Goal: Information Seeking & Learning: Find specific fact

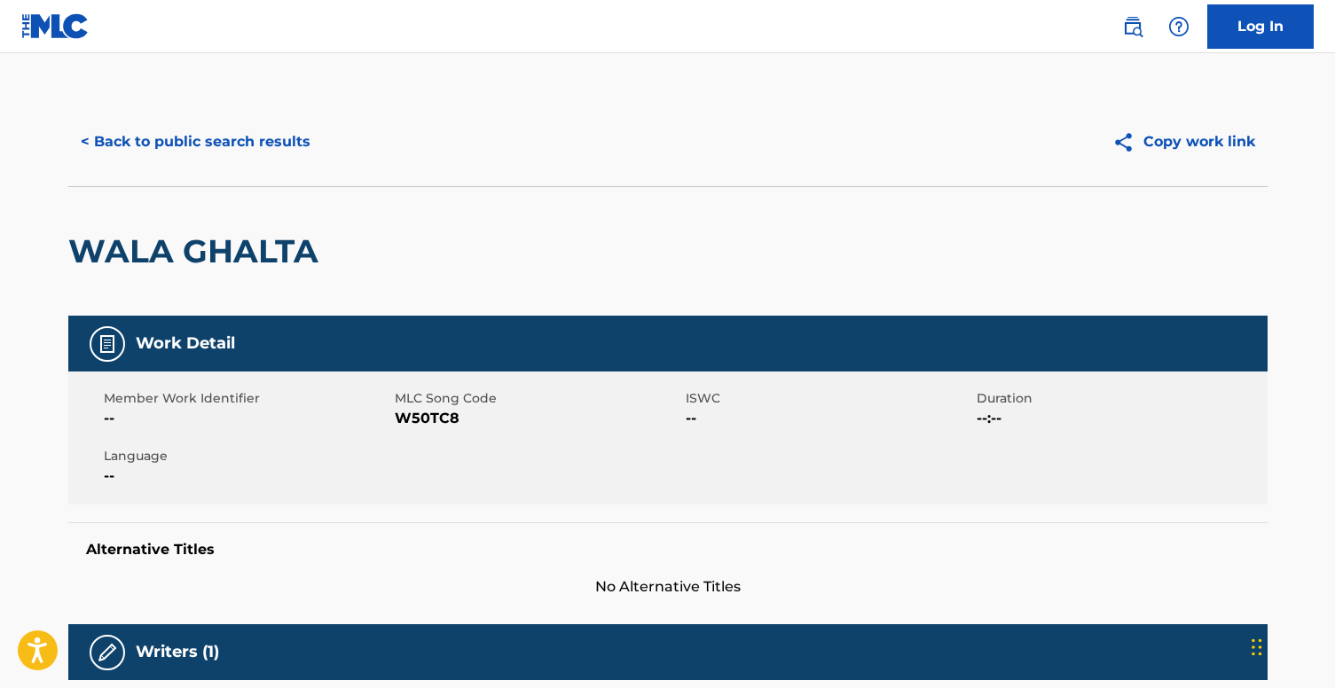
click at [254, 159] on button "< Back to public search results" at bounding box center [195, 142] width 255 height 44
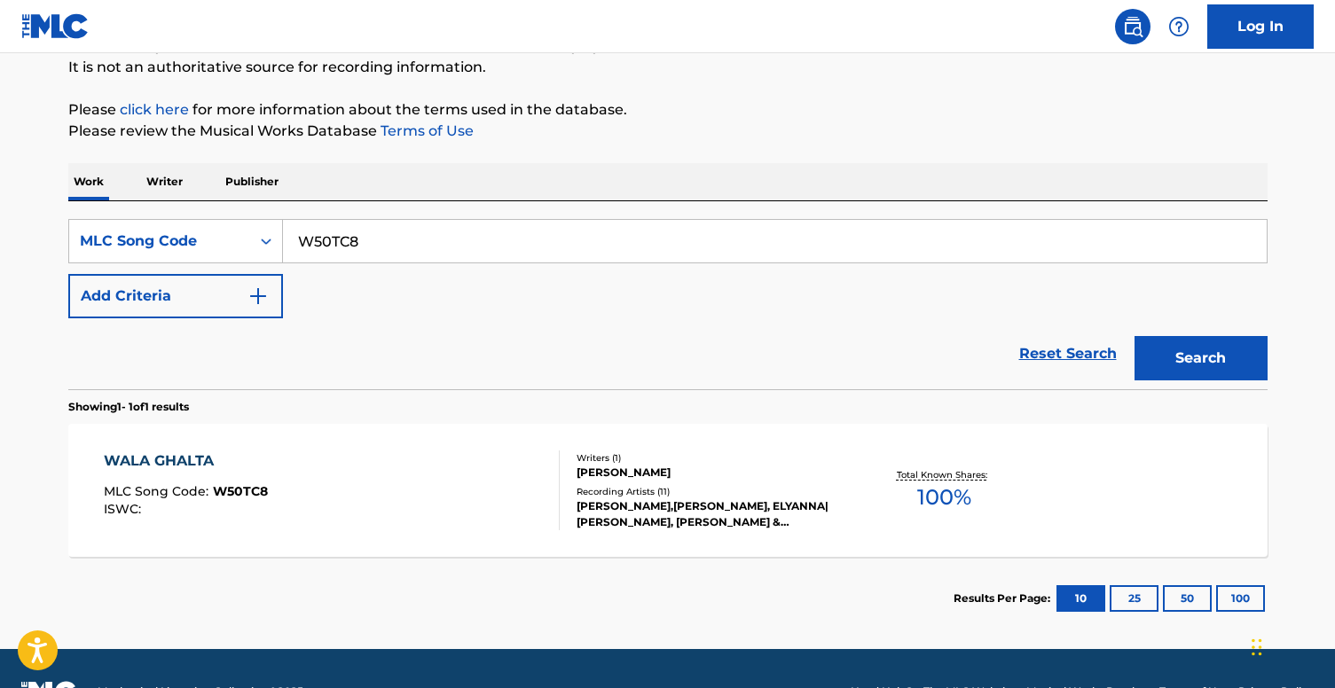
click at [484, 231] on input "W50TC8" at bounding box center [775, 241] width 984 height 43
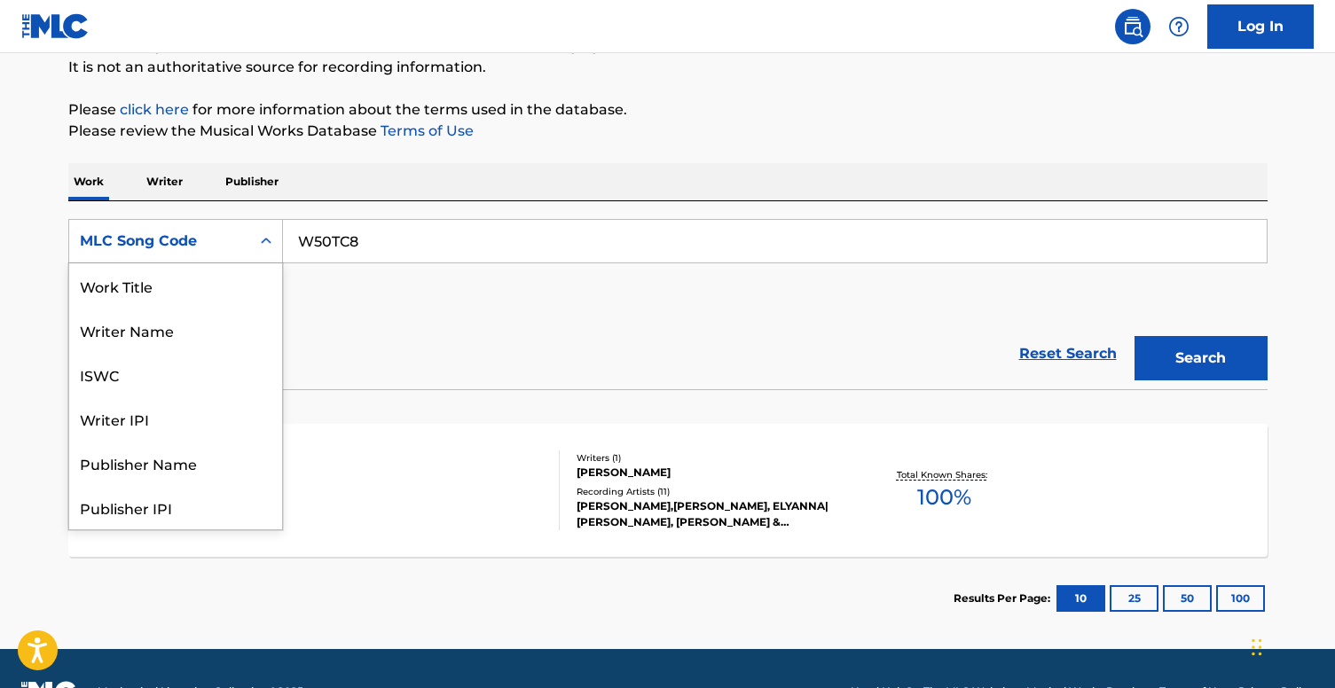
click at [220, 240] on div "MLC Song Code" at bounding box center [160, 241] width 160 height 21
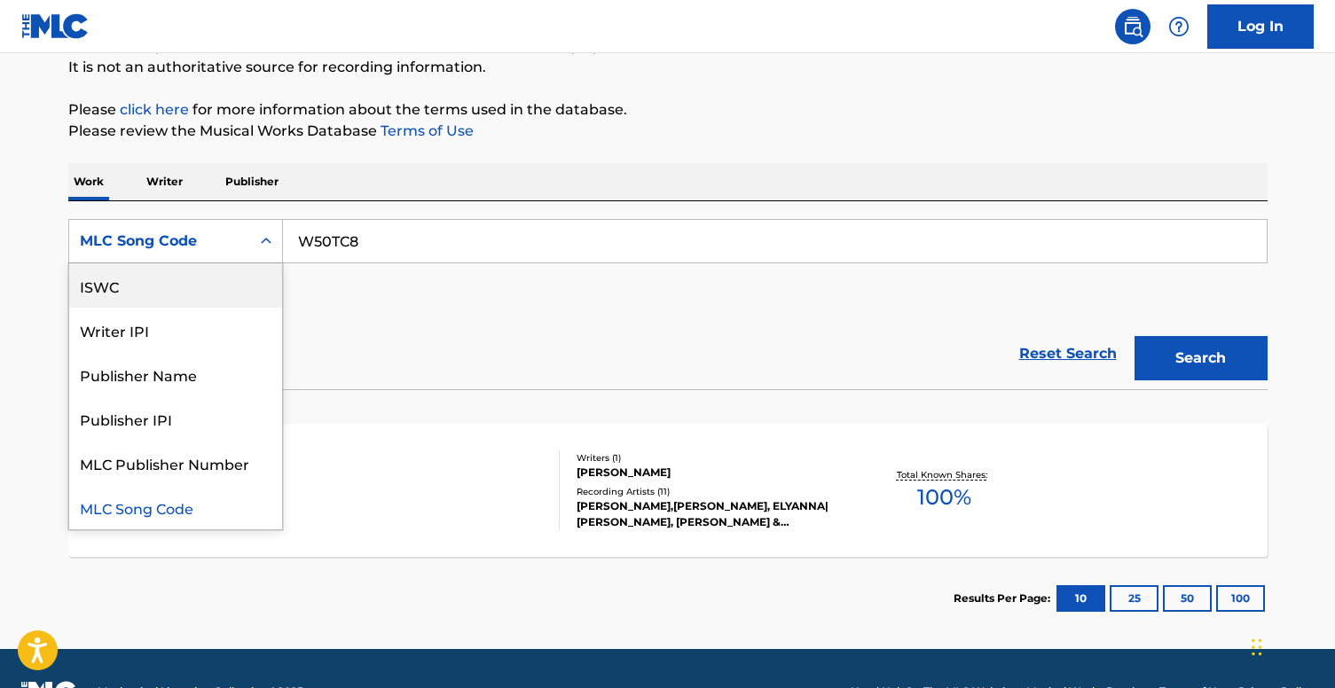
scroll to position [0, 0]
click at [195, 278] on div "Work Title" at bounding box center [175, 285] width 213 height 44
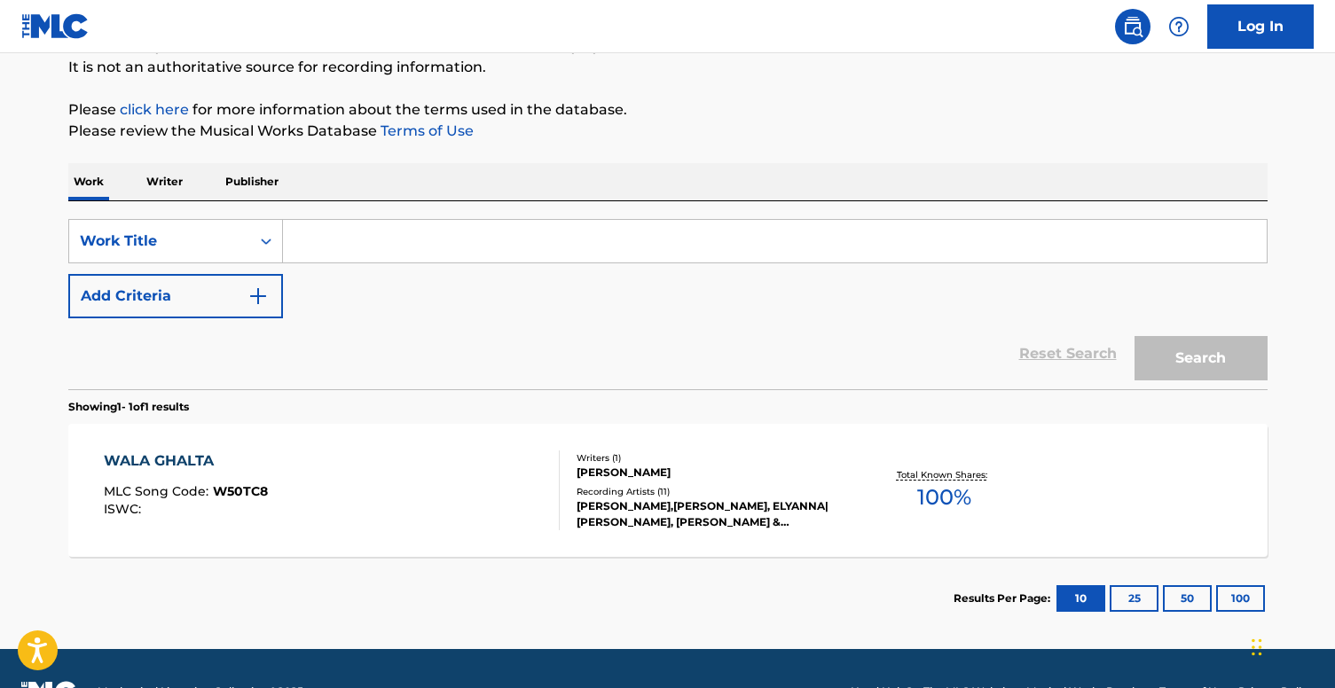
click at [362, 231] on input "Search Form" at bounding box center [775, 241] width 984 height 43
drag, startPoint x: 378, startPoint y: 239, endPoint x: 332, endPoint y: 240, distance: 46.1
click at [332, 240] on input "fikir ayriligi" at bounding box center [775, 241] width 984 height 43
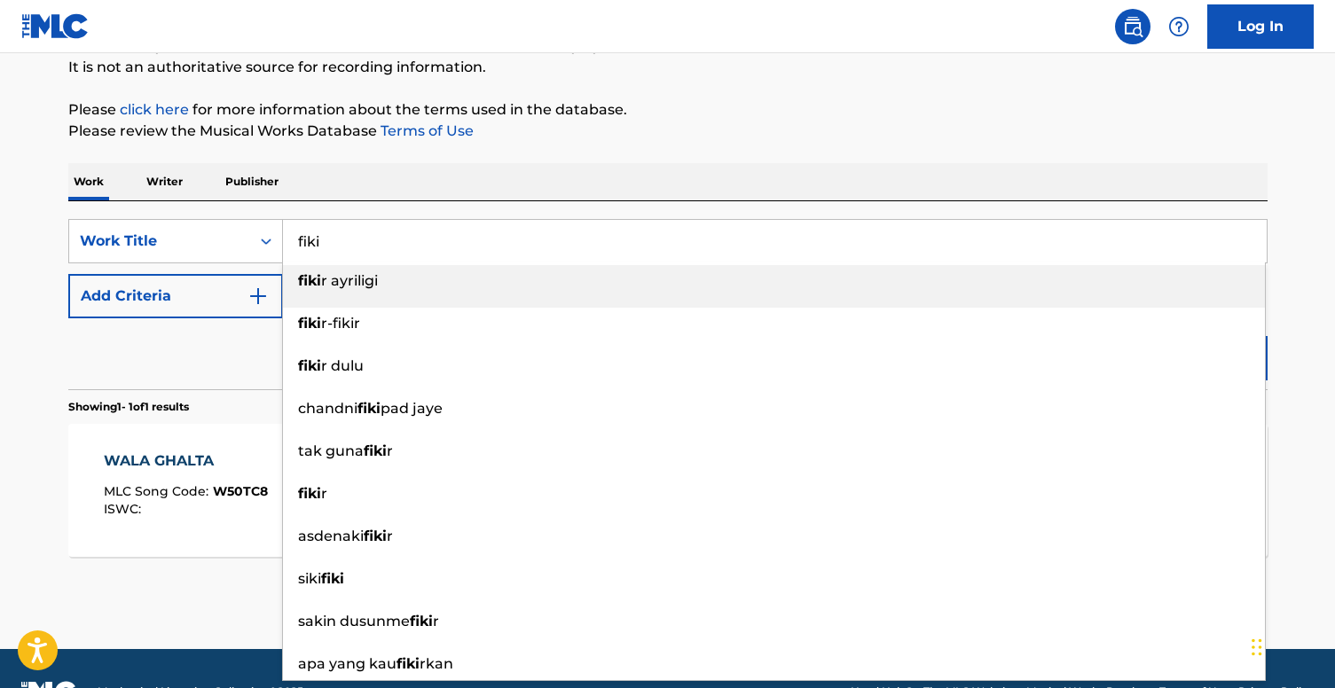
click at [392, 190] on div "Work Writer Publisher" at bounding box center [667, 181] width 1199 height 37
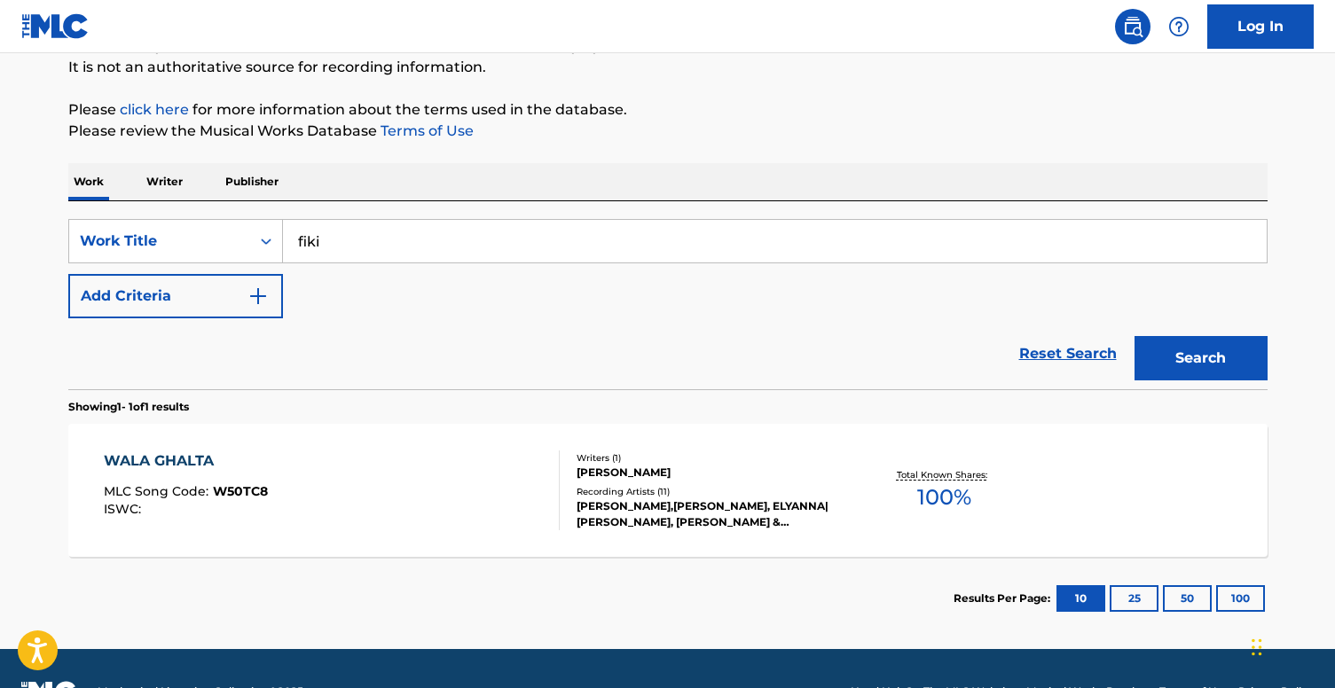
click at [1206, 371] on button "Search" at bounding box center [1200, 358] width 133 height 44
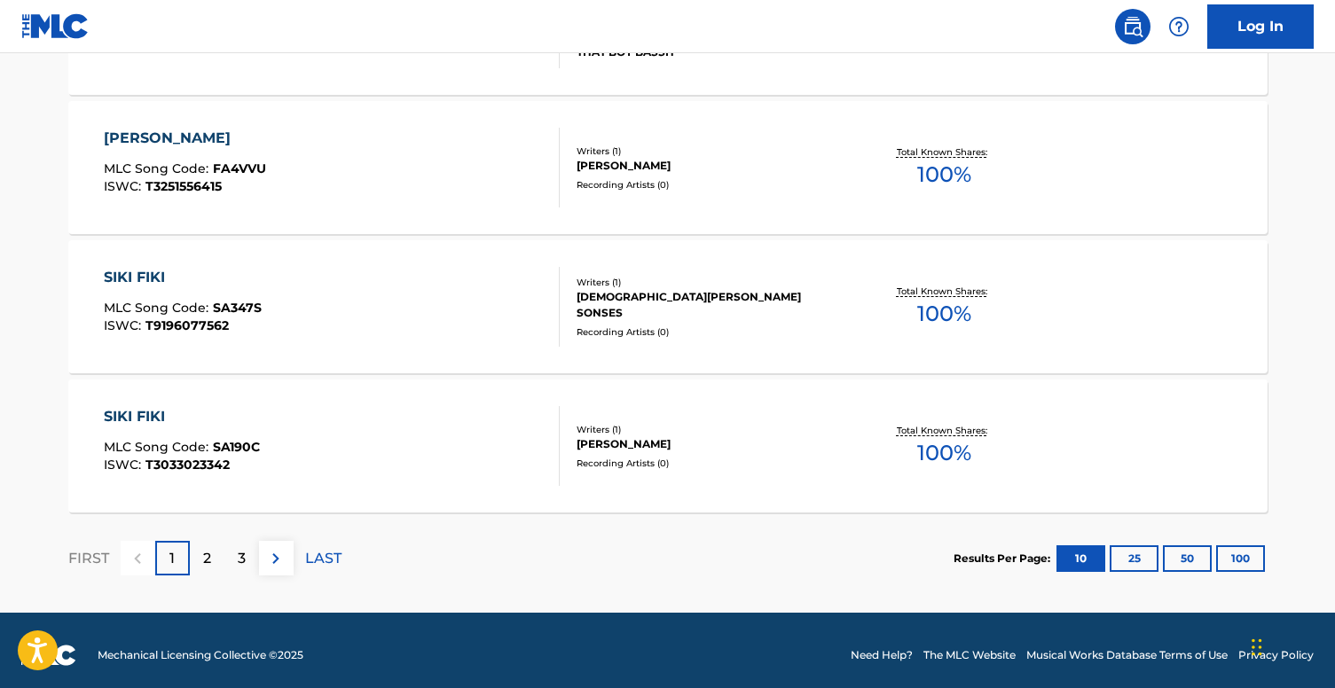
scroll to position [1483, 0]
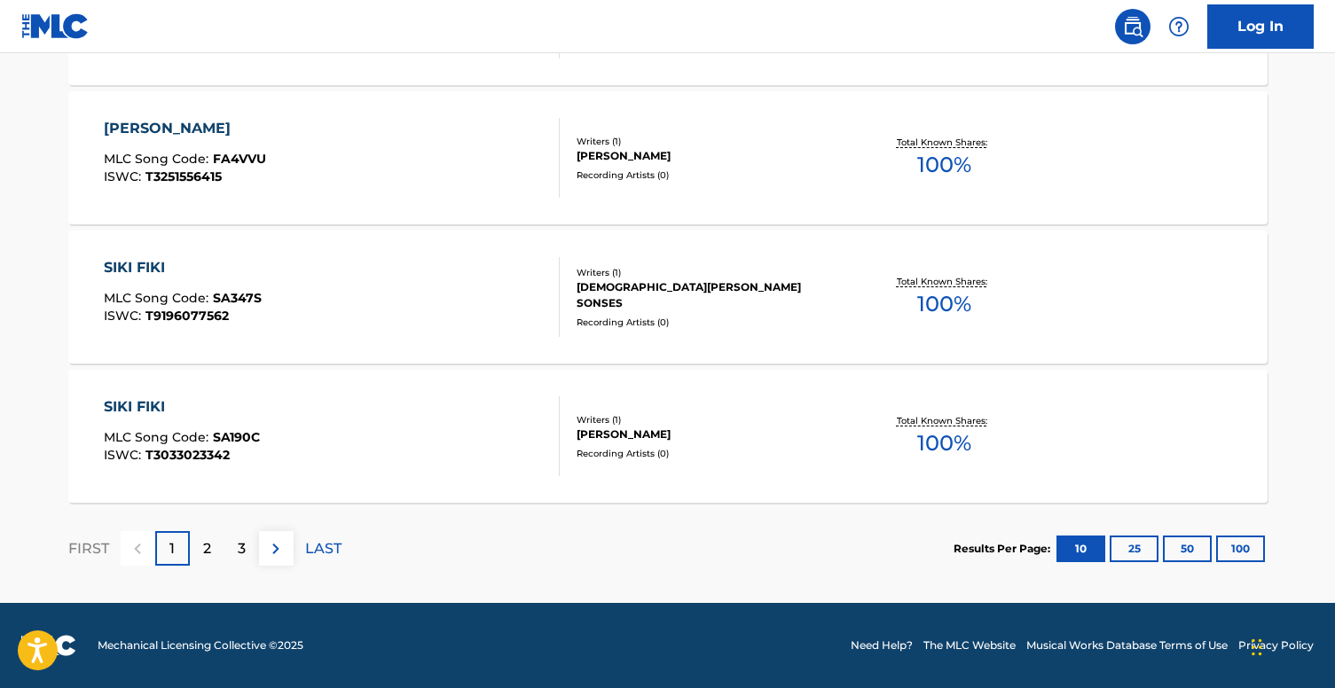
click at [214, 547] on div "2" at bounding box center [207, 548] width 35 height 35
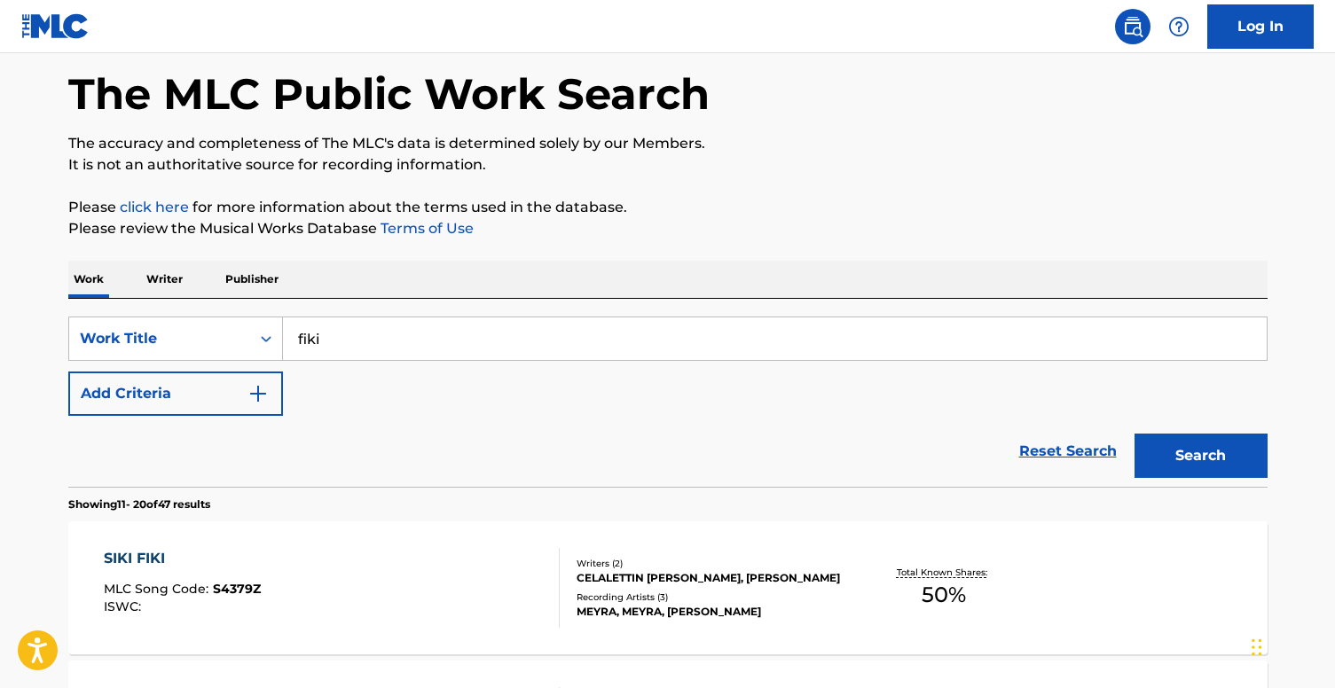
scroll to position [77, 0]
click at [438, 338] on input "fiki" at bounding box center [775, 339] width 984 height 43
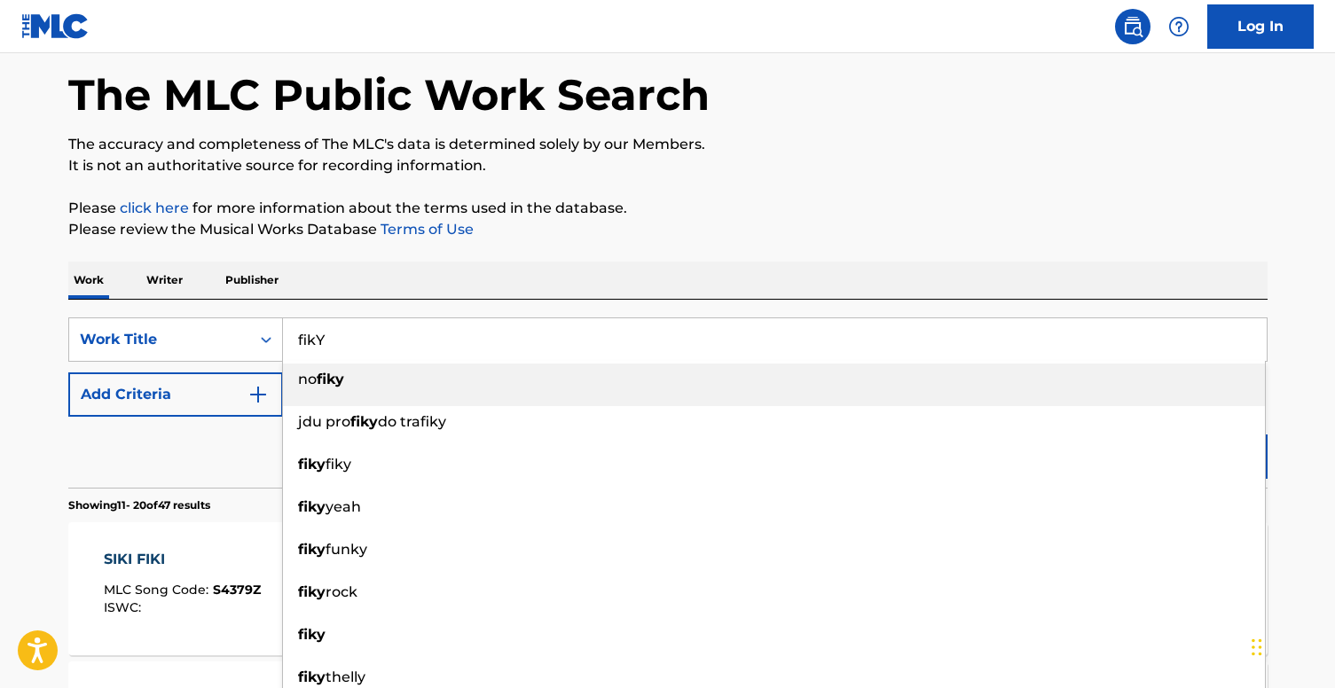
type input "fikY"
click at [593, 268] on div "Work Writer Publisher" at bounding box center [667, 280] width 1199 height 37
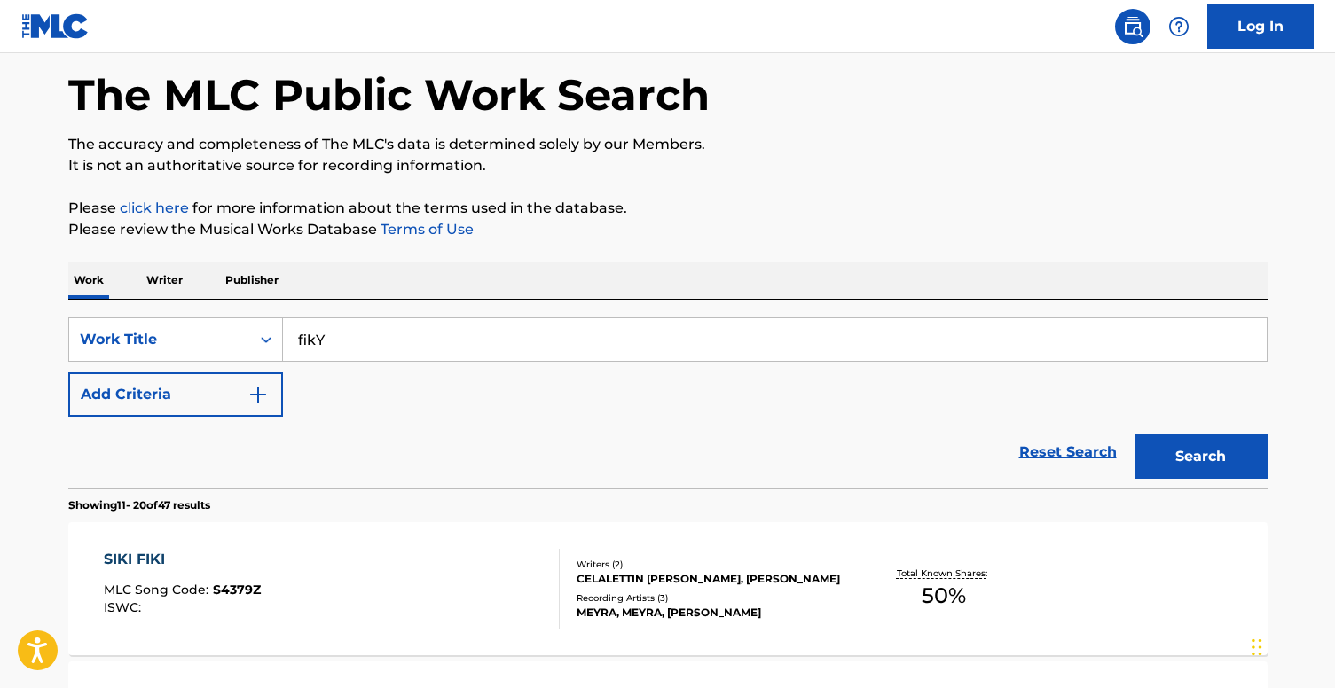
click at [1161, 454] on button "Search" at bounding box center [1200, 457] width 133 height 44
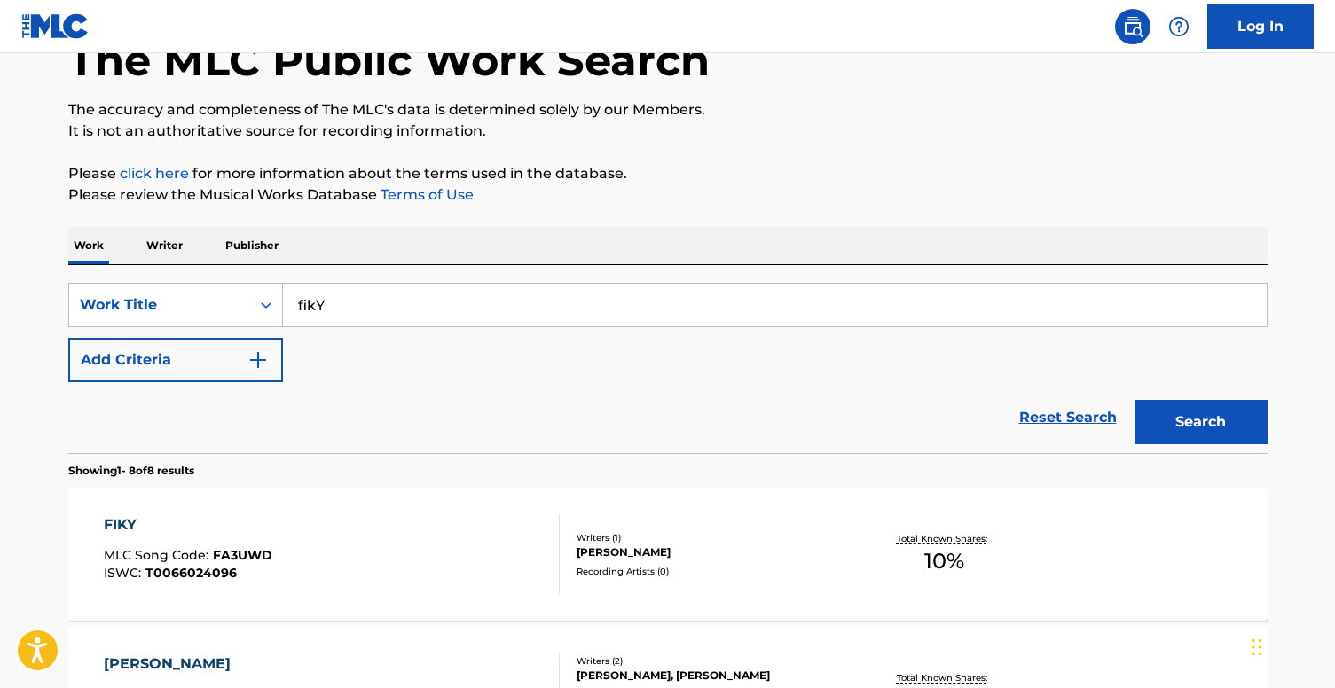
scroll to position [0, 0]
